Goal: Navigation & Orientation: Find specific page/section

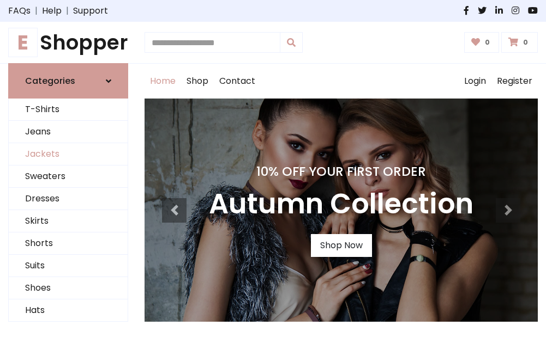
click at [68, 155] on link "Jackets" at bounding box center [68, 154] width 119 height 22
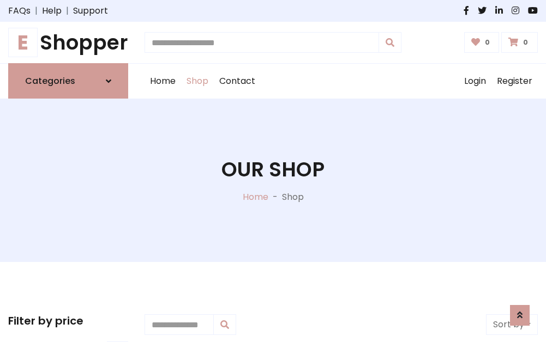
scroll to position [493, 0]
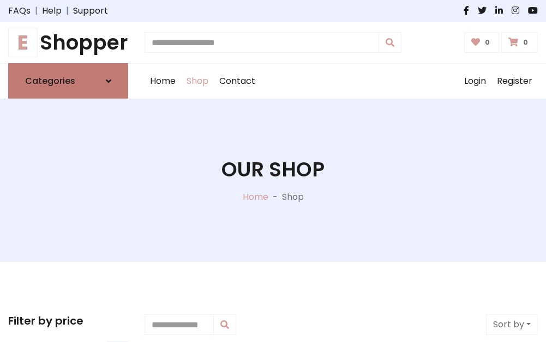
click at [68, 81] on h6 "Categories" at bounding box center [50, 81] width 50 height 10
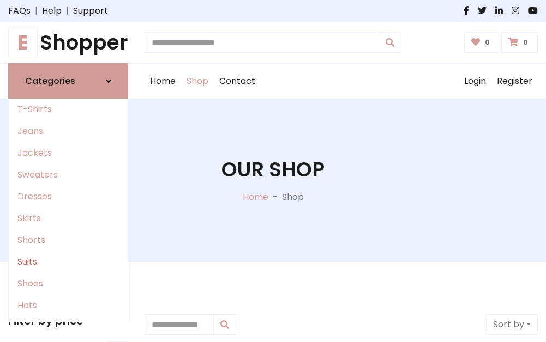
click at [68, 262] on link "Suits" at bounding box center [68, 262] width 119 height 22
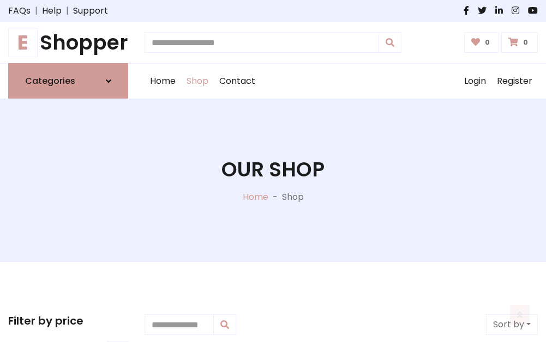
scroll to position [788, 0]
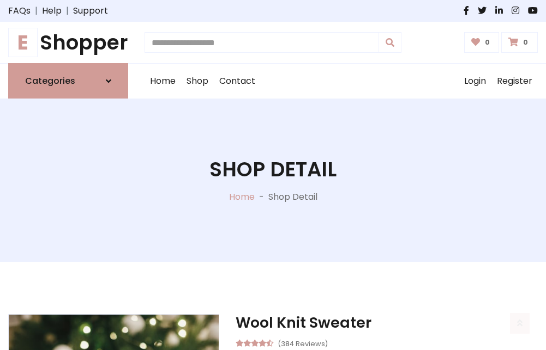
scroll to position [1019, 0]
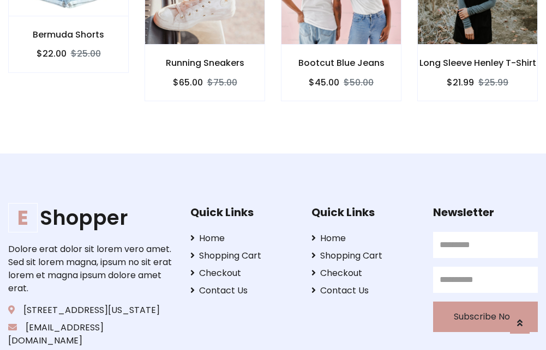
scroll to position [1018, 0]
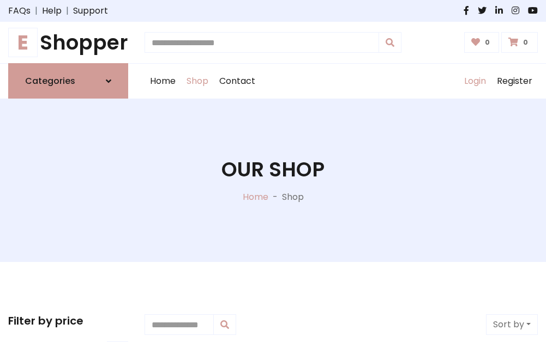
click at [474, 81] on link "Login" at bounding box center [474, 81] width 33 height 35
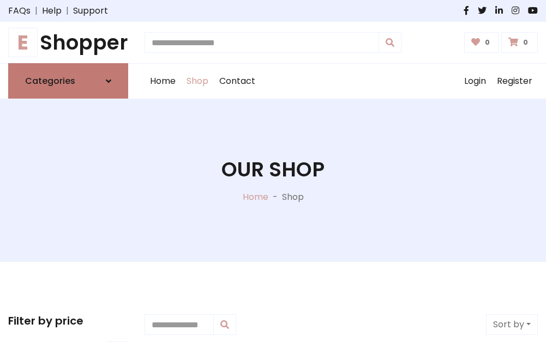
click at [108, 81] on icon at bounding box center [108, 81] width 5 height 9
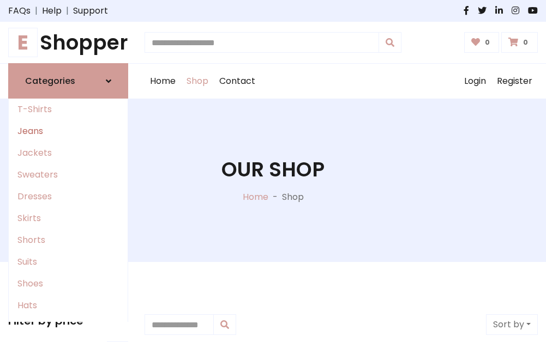
click at [68, 131] on link "Jeans" at bounding box center [68, 131] width 119 height 22
